Goal: Information Seeking & Learning: Learn about a topic

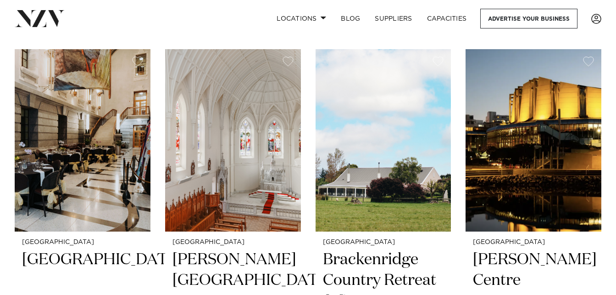
scroll to position [1610, 0]
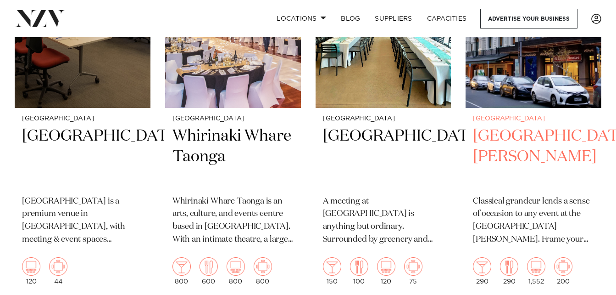
click at [515, 155] on h2 "[GEOGRAPHIC_DATA][PERSON_NAME]" at bounding box center [533, 157] width 121 height 62
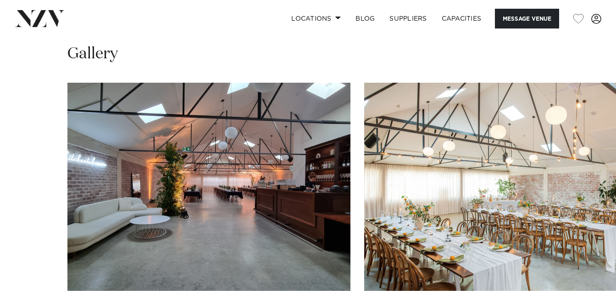
scroll to position [607, 0]
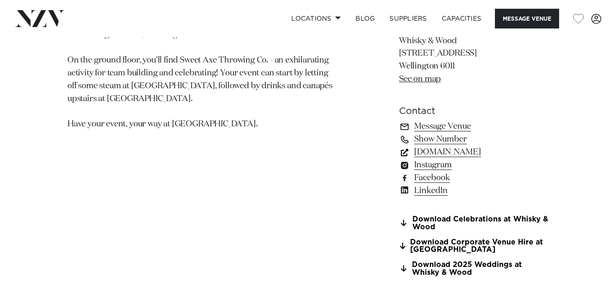
click at [493, 151] on link "www.whiskyandwood.co.nz" at bounding box center [474, 152] width 150 height 13
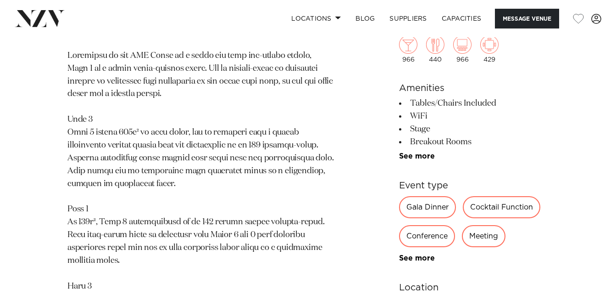
scroll to position [772, 0]
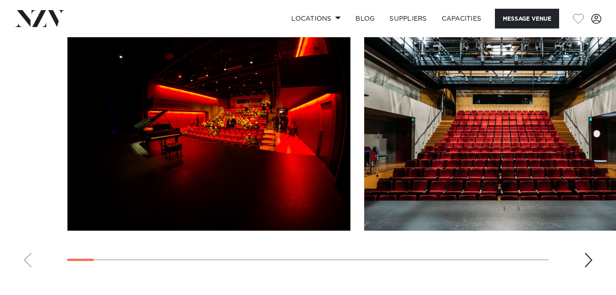
scroll to position [1287, 0]
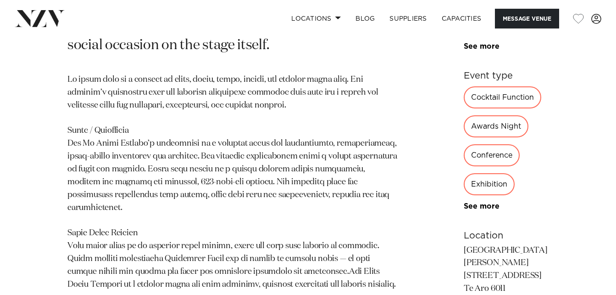
scroll to position [772, 0]
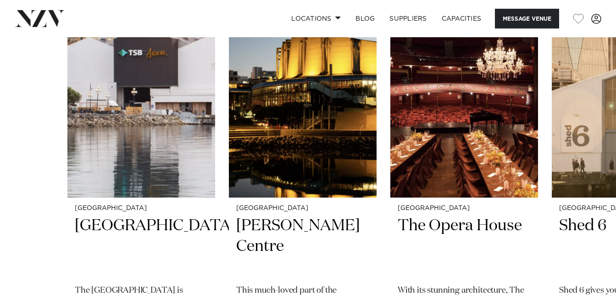
scroll to position [1802, 0]
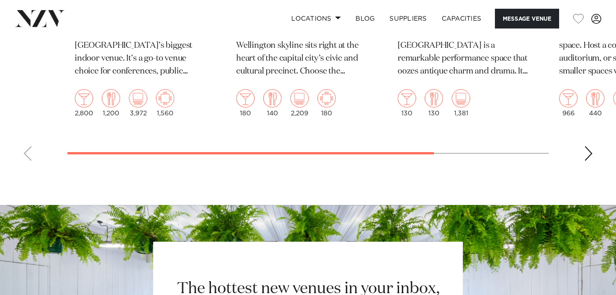
click at [591, 161] on div "Next slide" at bounding box center [588, 153] width 9 height 15
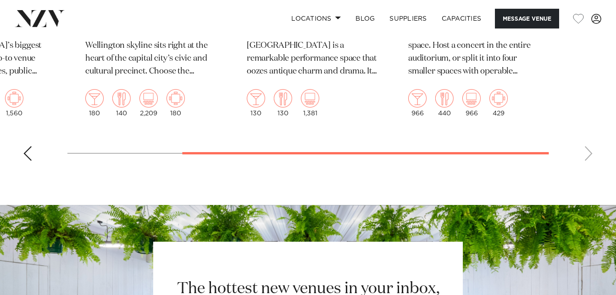
scroll to position [2060, 0]
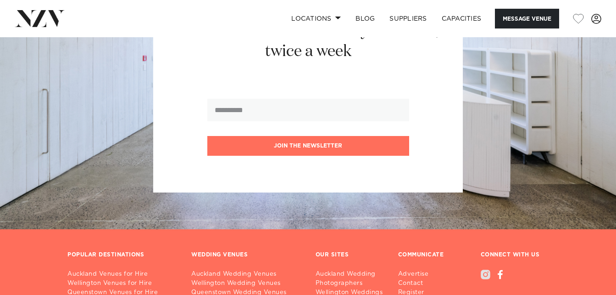
click at [487, 279] on div at bounding box center [486, 274] width 10 height 10
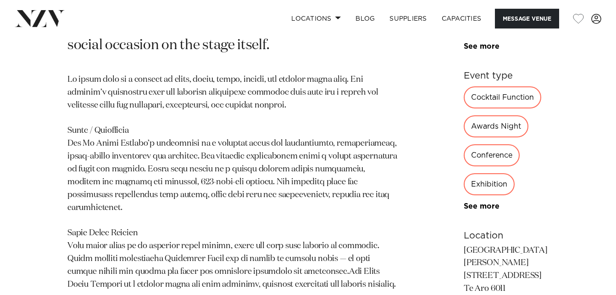
scroll to position [257, 0]
